Goal: Find specific page/section: Find specific page/section

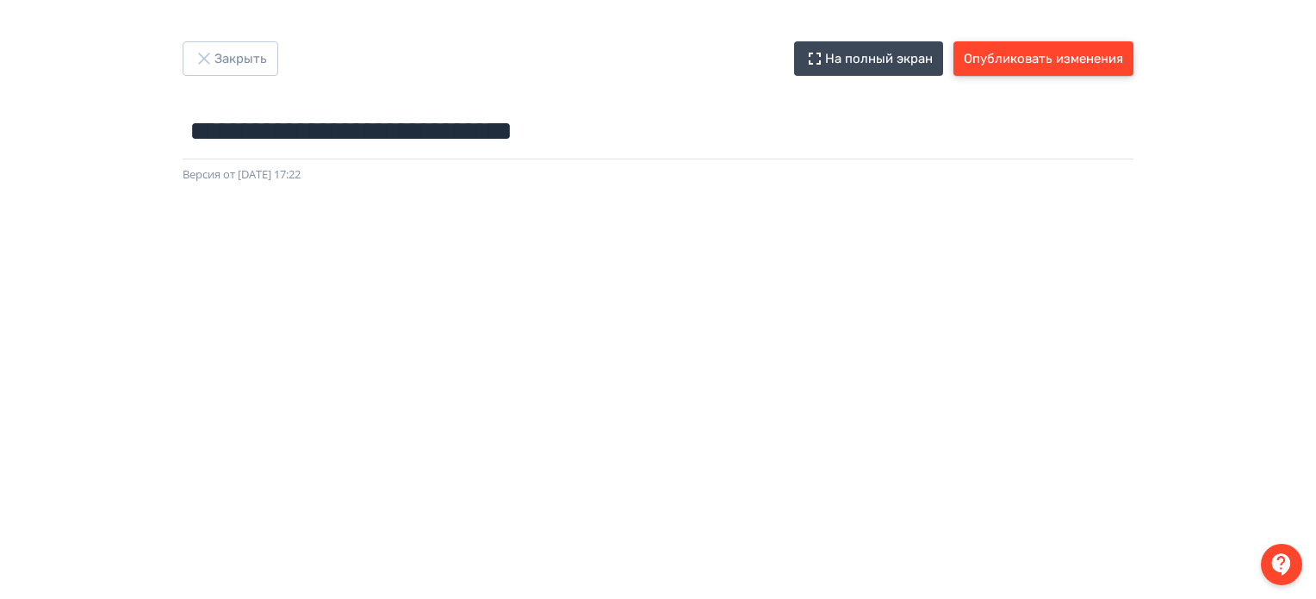
click at [1003, 56] on button "Опубликовать изменения" at bounding box center [1043, 58] width 180 height 34
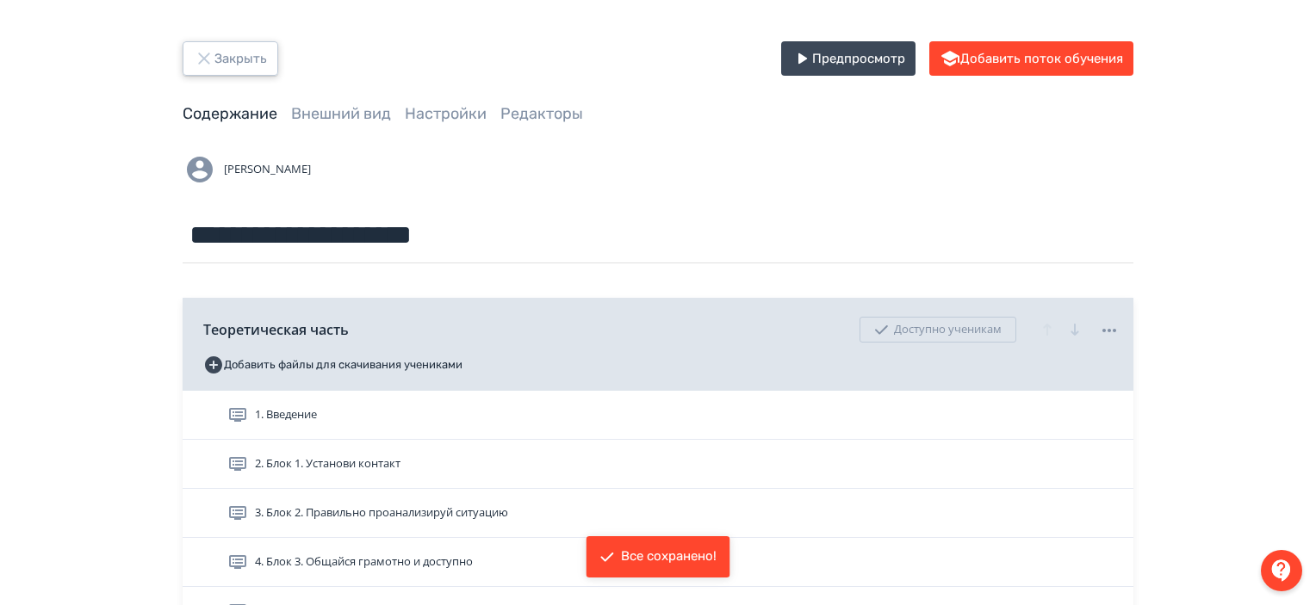
click at [252, 42] on button "Закрыть" at bounding box center [231, 58] width 96 height 34
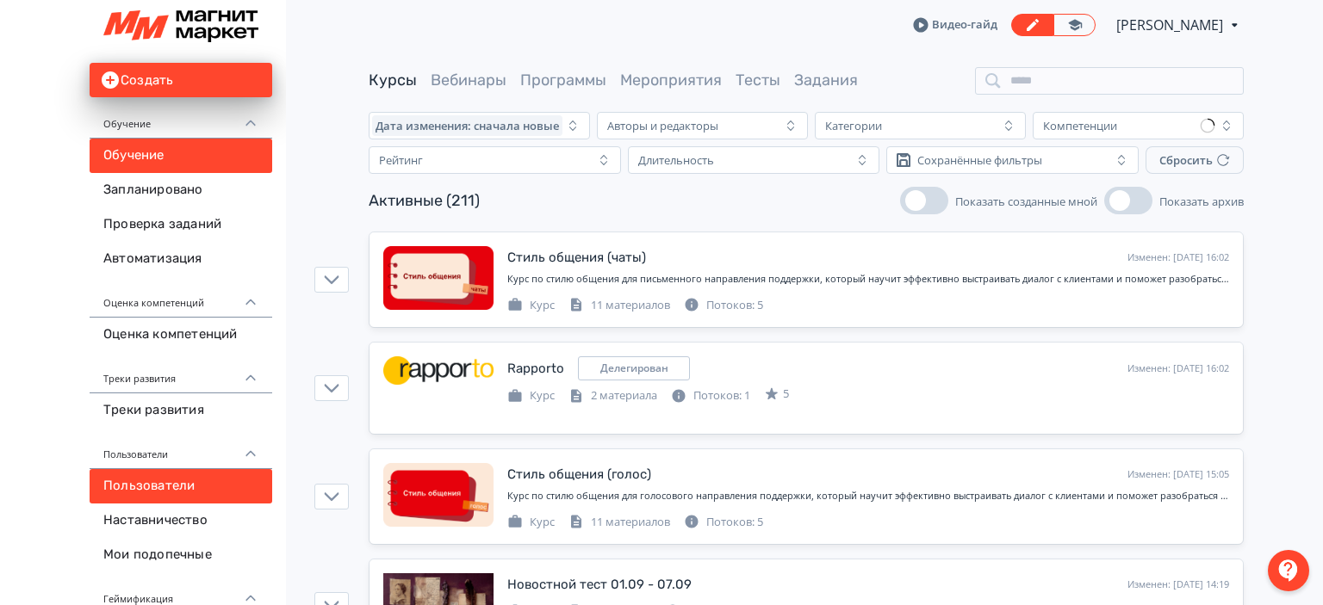
click at [158, 496] on link "Пользователи" at bounding box center [181, 486] width 183 height 34
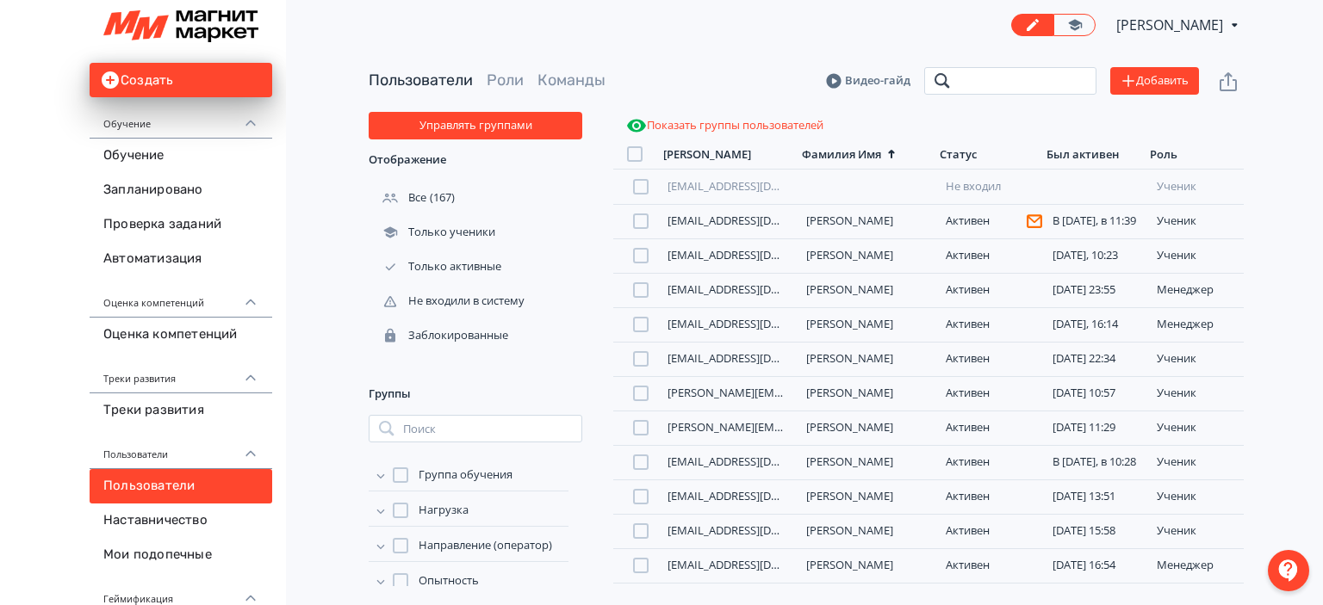
click at [1002, 90] on input "search" at bounding box center [1010, 81] width 172 height 28
type input "**********"
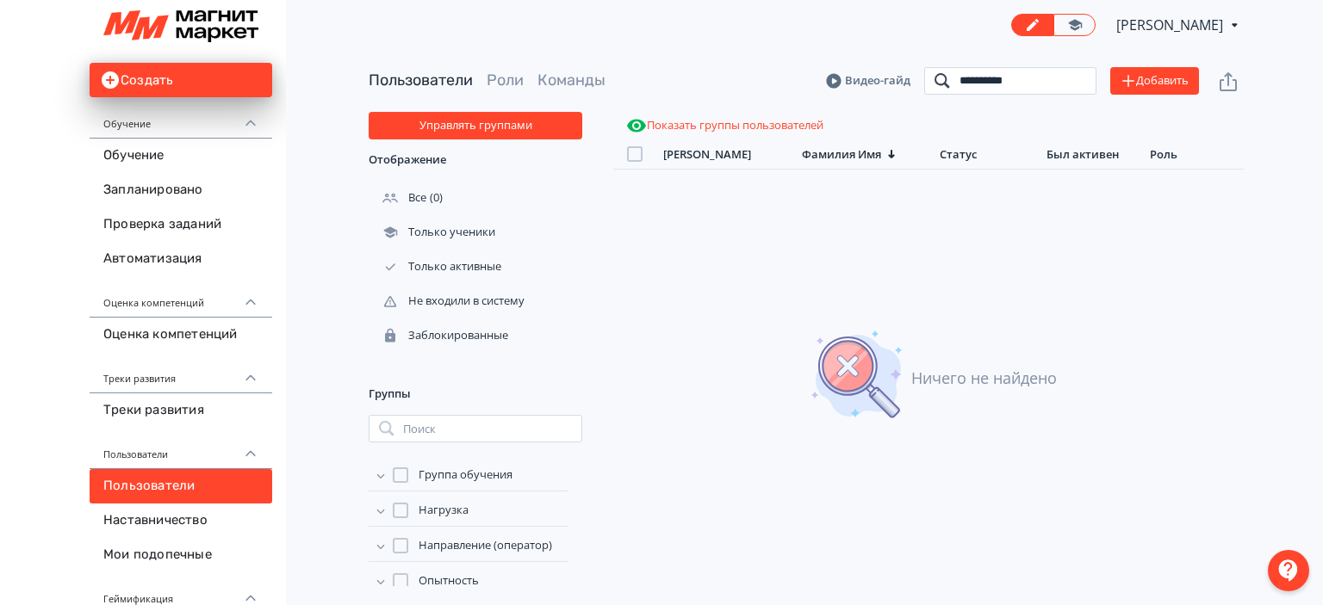
click at [1083, 85] on input "**********" at bounding box center [1010, 81] width 172 height 28
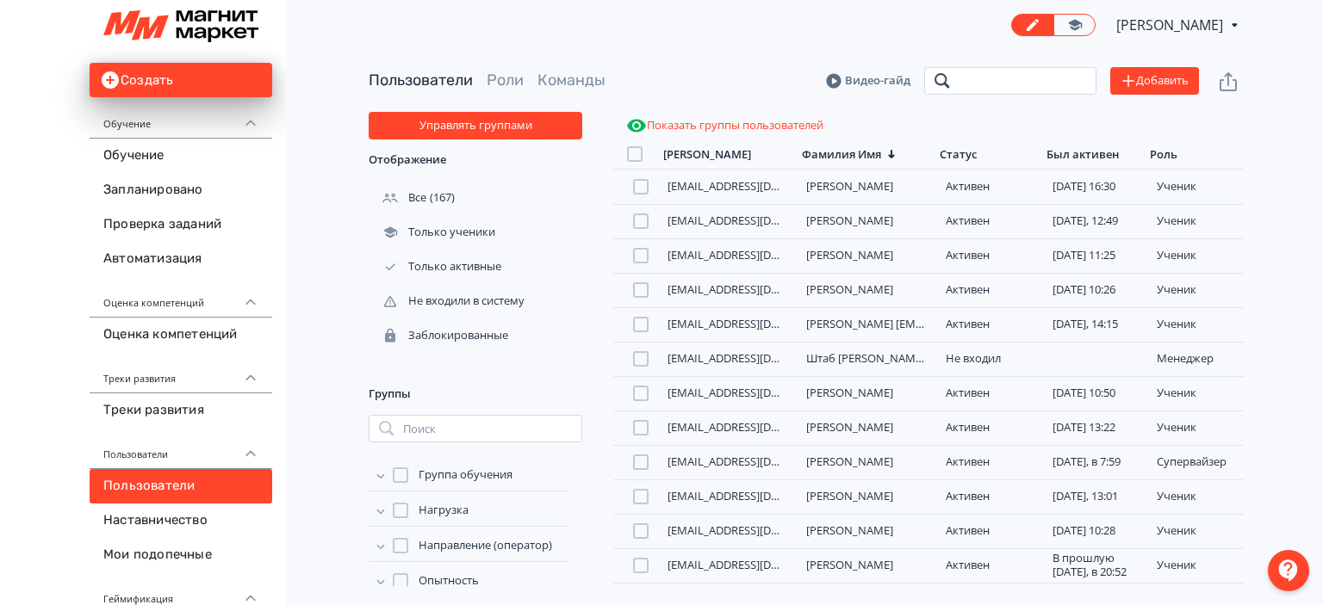
scroll to position [87, 0]
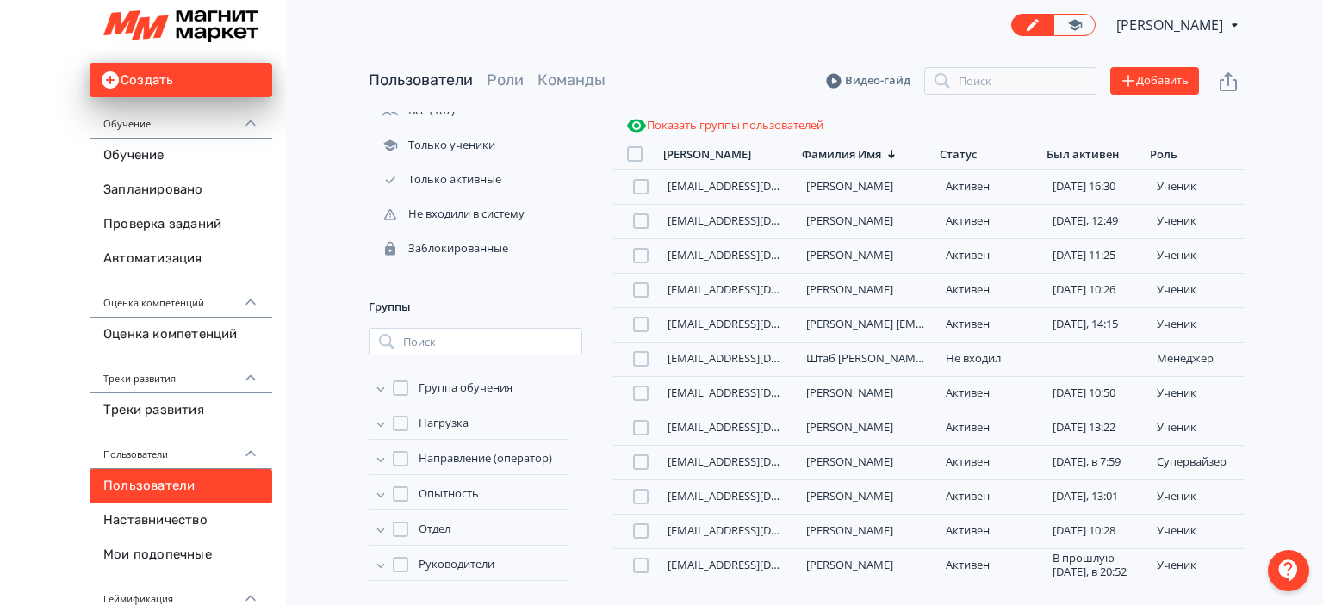
click at [382, 566] on icon at bounding box center [380, 564] width 17 height 17
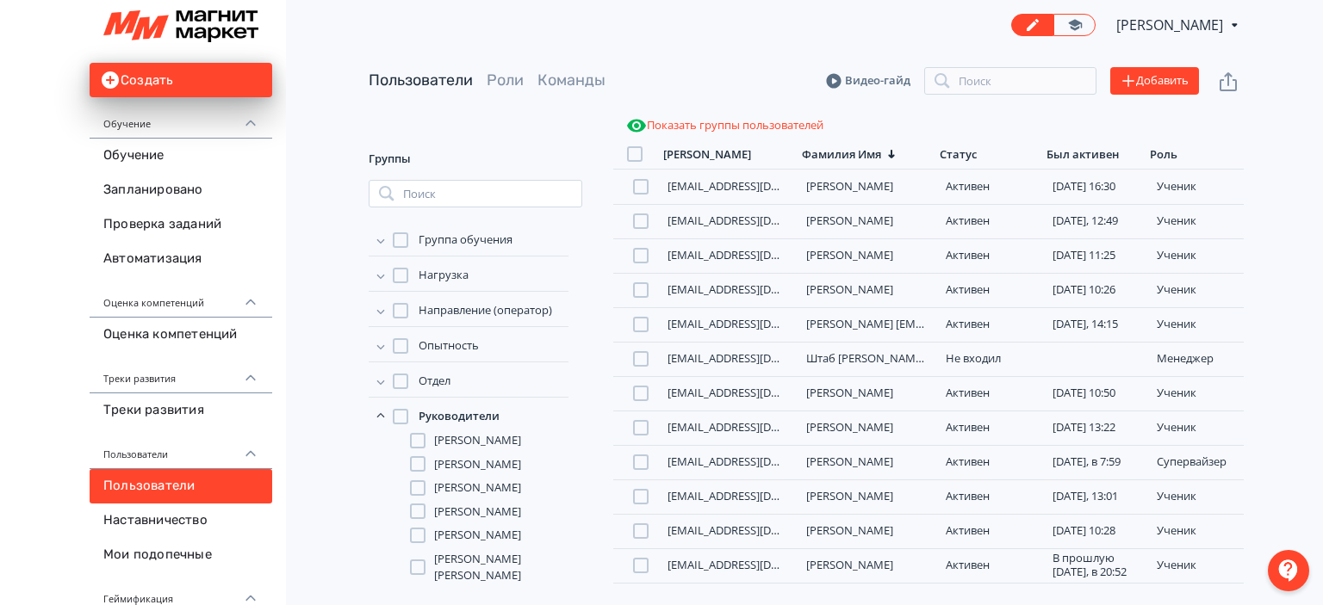
scroll to position [236, 0]
click at [418, 444] on div at bounding box center [418, 440] width 16 height 16
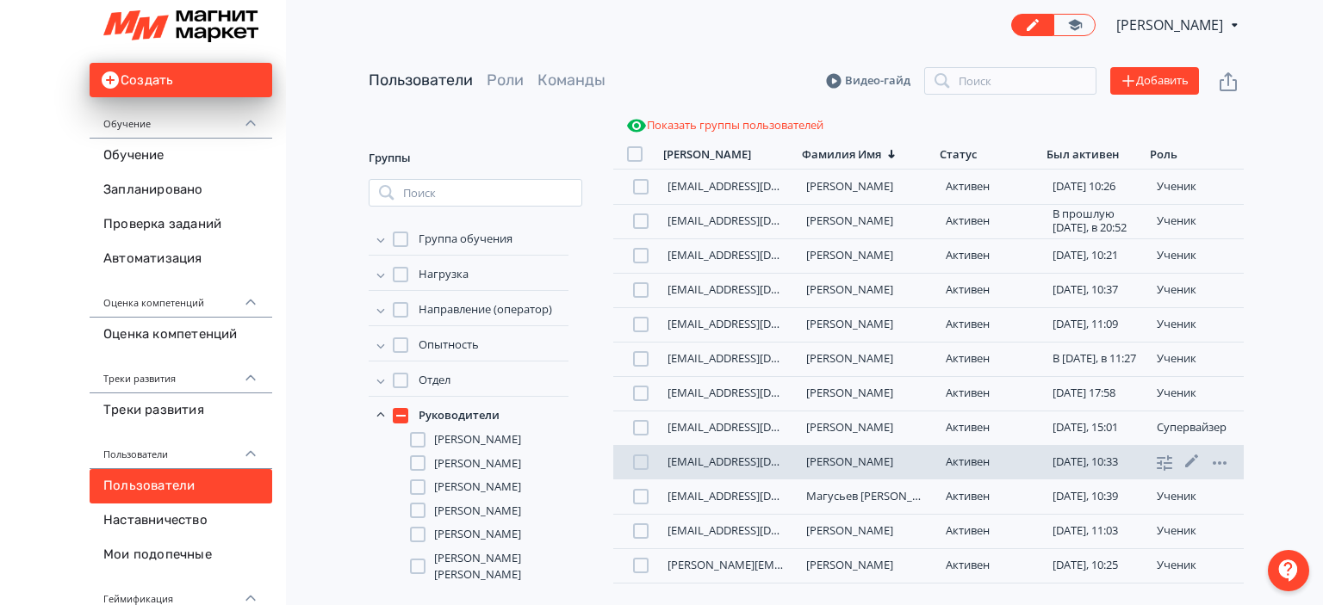
scroll to position [105, 0]
